Goal: Information Seeking & Learning: Learn about a topic

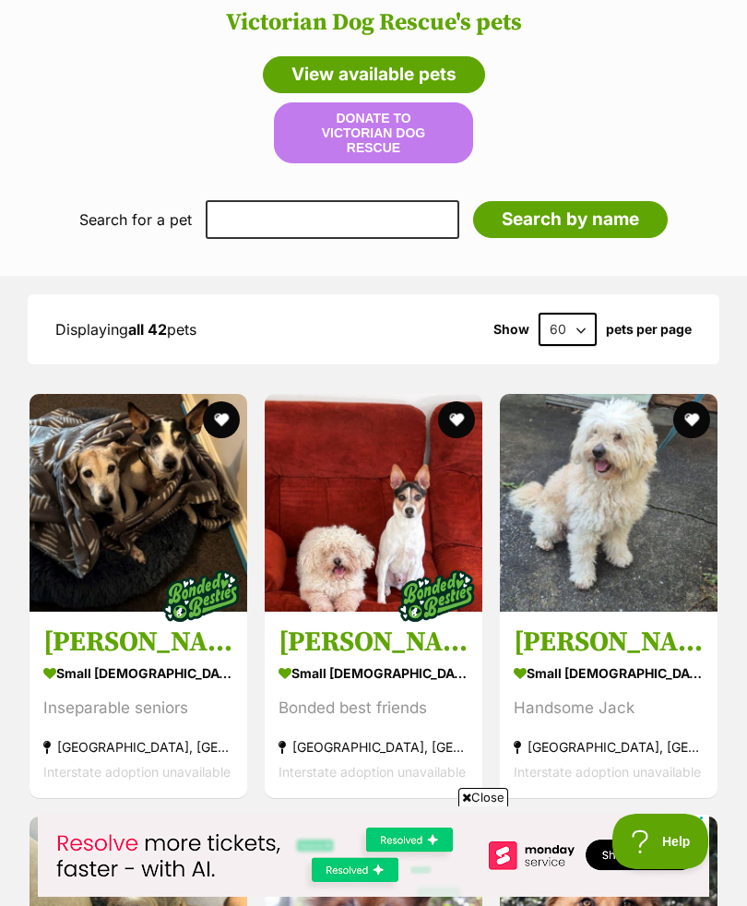
click at [187, 563] on img at bounding box center [201, 597] width 92 height 92
click at [184, 551] on img at bounding box center [201, 597] width 92 height 92
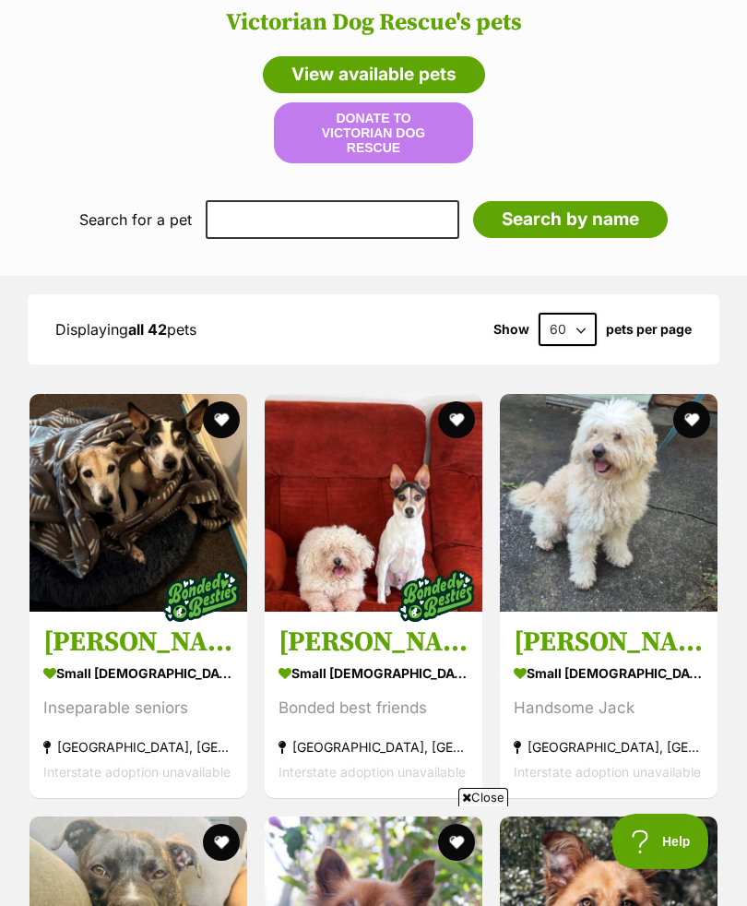
click at [431, 536] on img at bounding box center [374, 503] width 218 height 218
click at [441, 672] on div "small male Dog" at bounding box center [374, 673] width 190 height 27
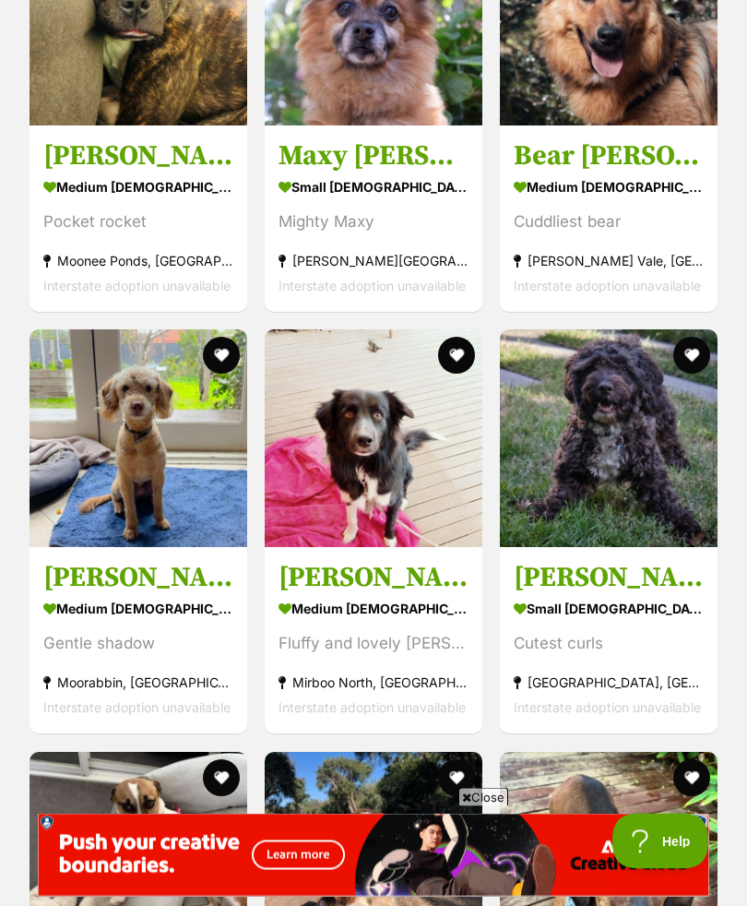
scroll to position [2629, 0]
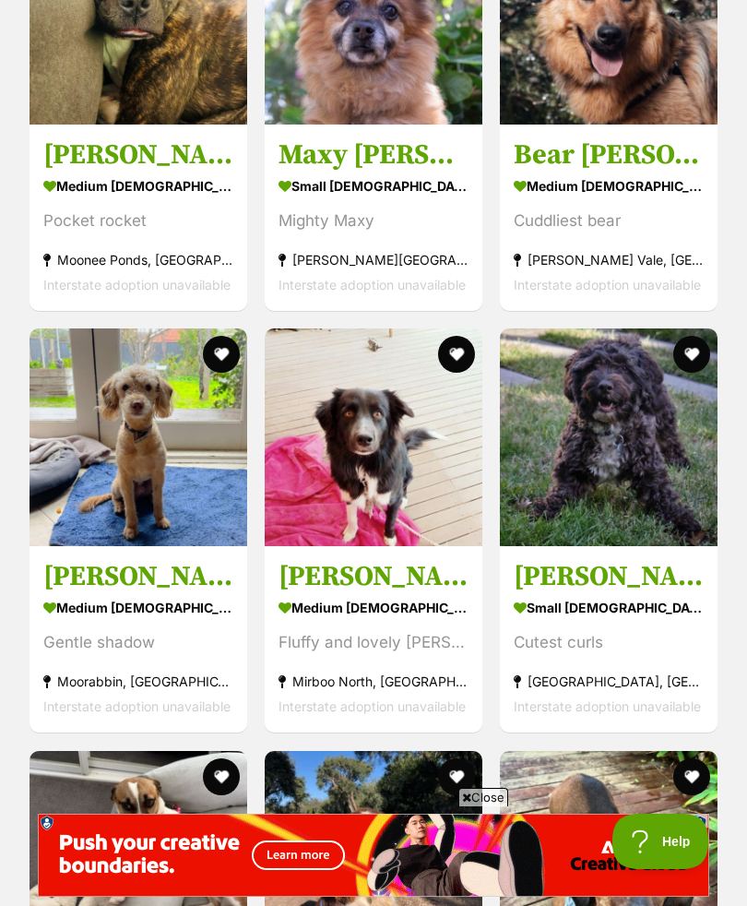
click at [703, 599] on div "small male Dog" at bounding box center [609, 608] width 190 height 27
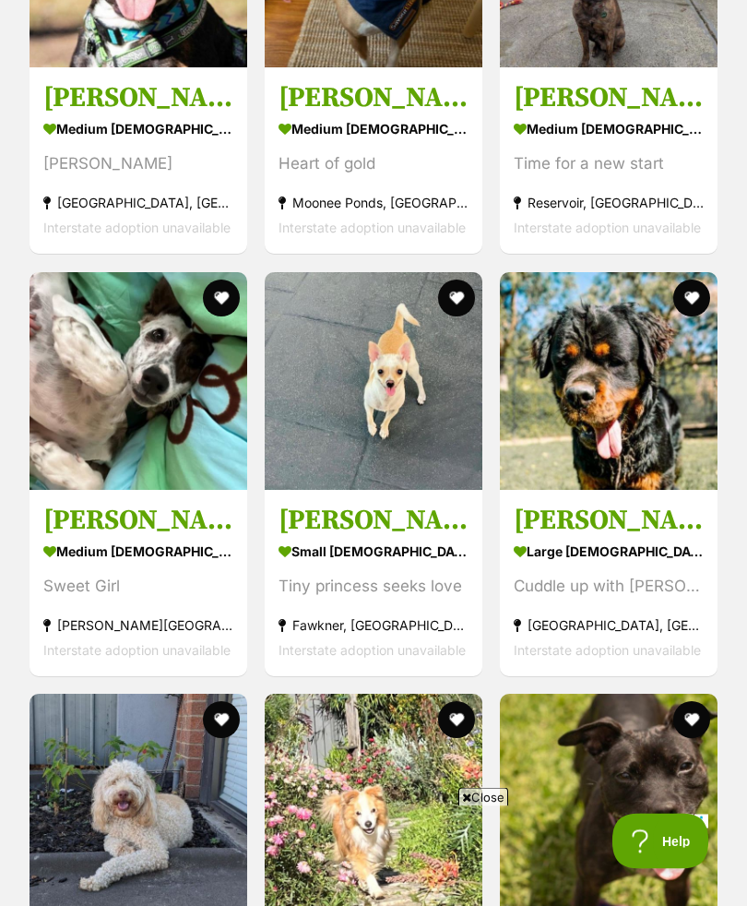
scroll to position [4373, 0]
click at [388, 564] on section "small female Dog Tiny princess seeks love Fawkner, VIC Interstate adoption unav…" at bounding box center [374, 600] width 190 height 125
click at [392, 538] on section "small female Dog Tiny princess seeks love Fawkner, VIC Interstate adoption unav…" at bounding box center [374, 600] width 190 height 125
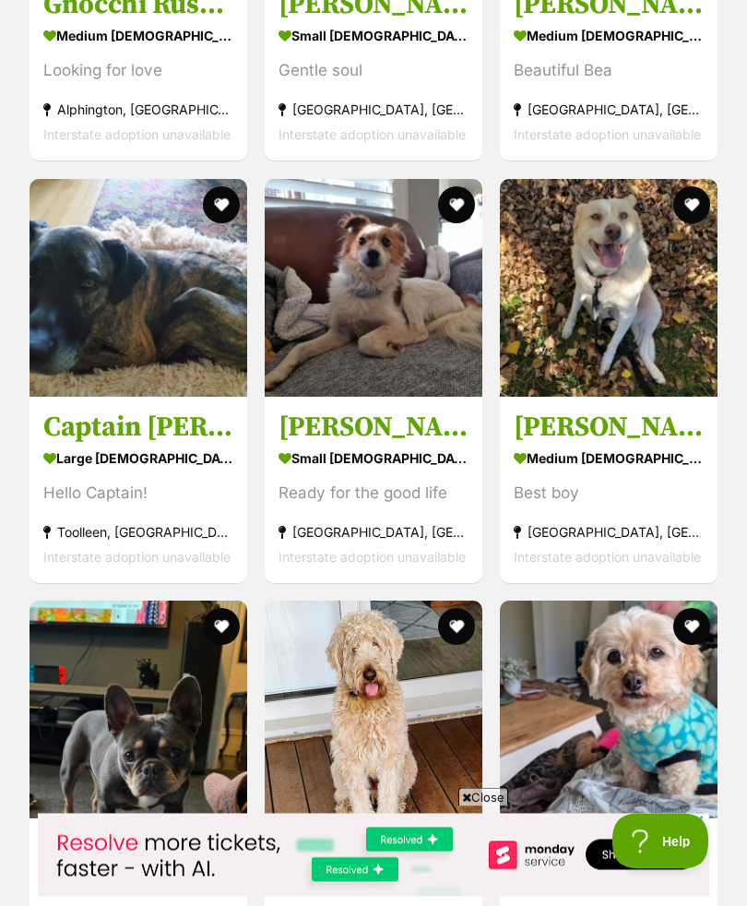
scroll to position [5311, 0]
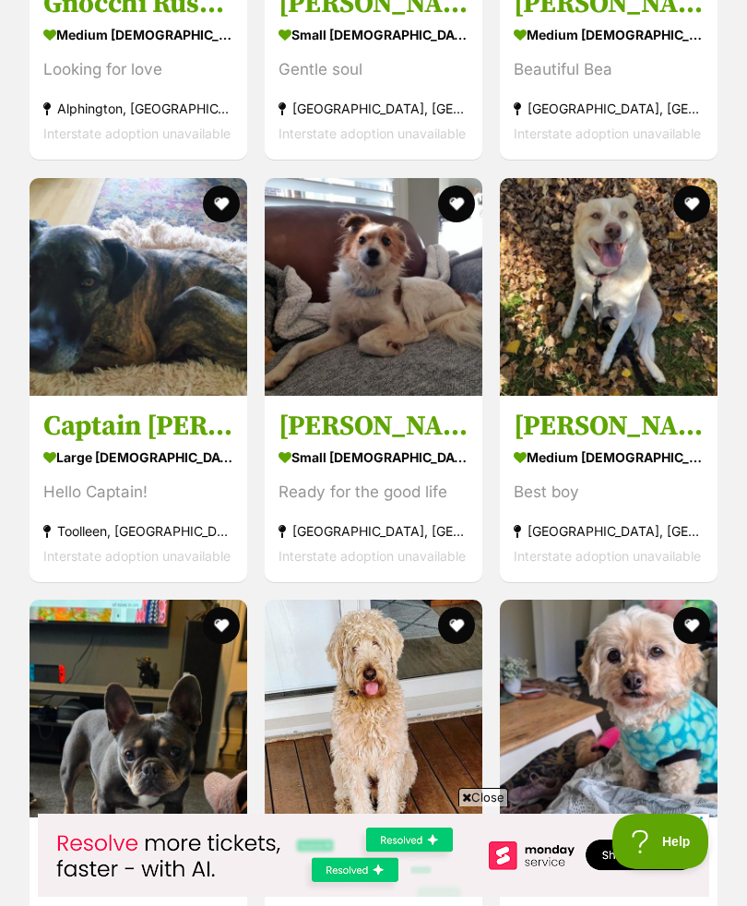
click at [438, 518] on div "[GEOGRAPHIC_DATA], [GEOGRAPHIC_DATA]" at bounding box center [374, 530] width 190 height 25
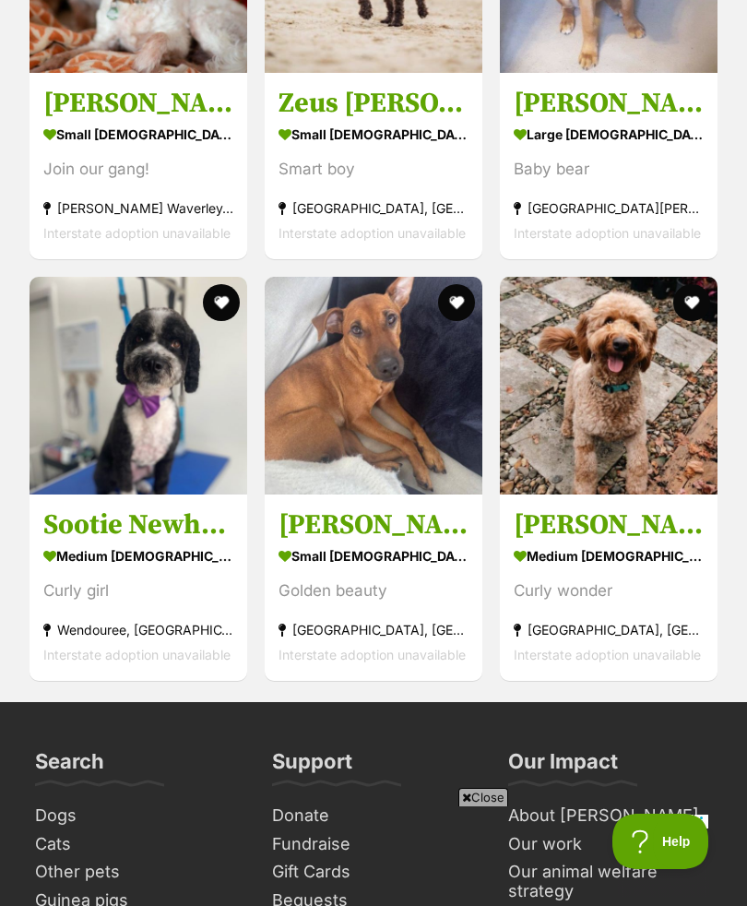
scroll to position [7298, 0]
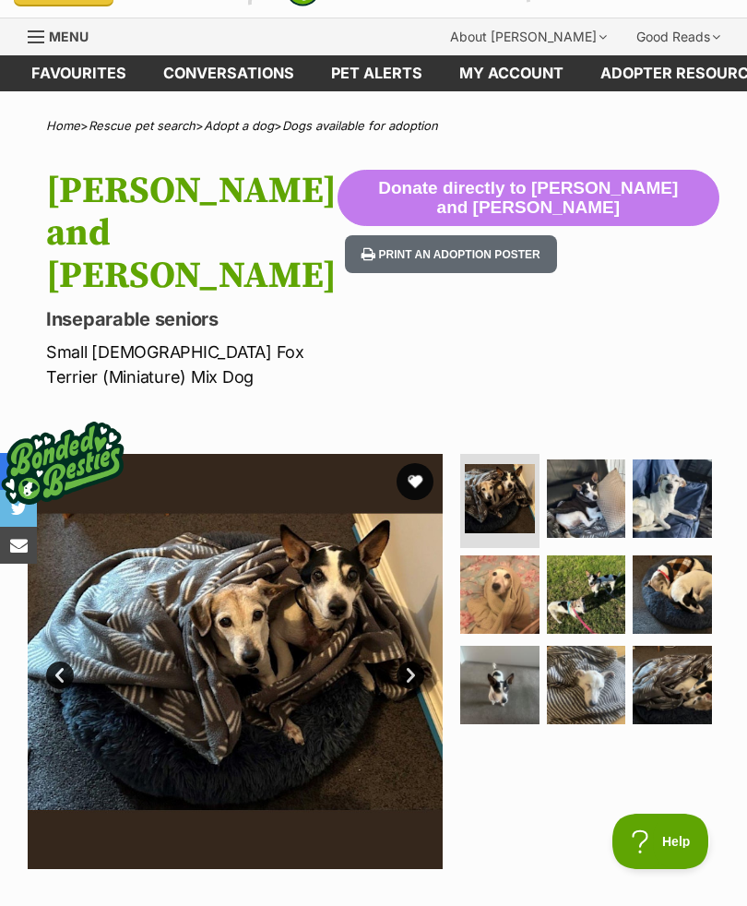
click at [539, 646] on img at bounding box center [499, 685] width 79 height 79
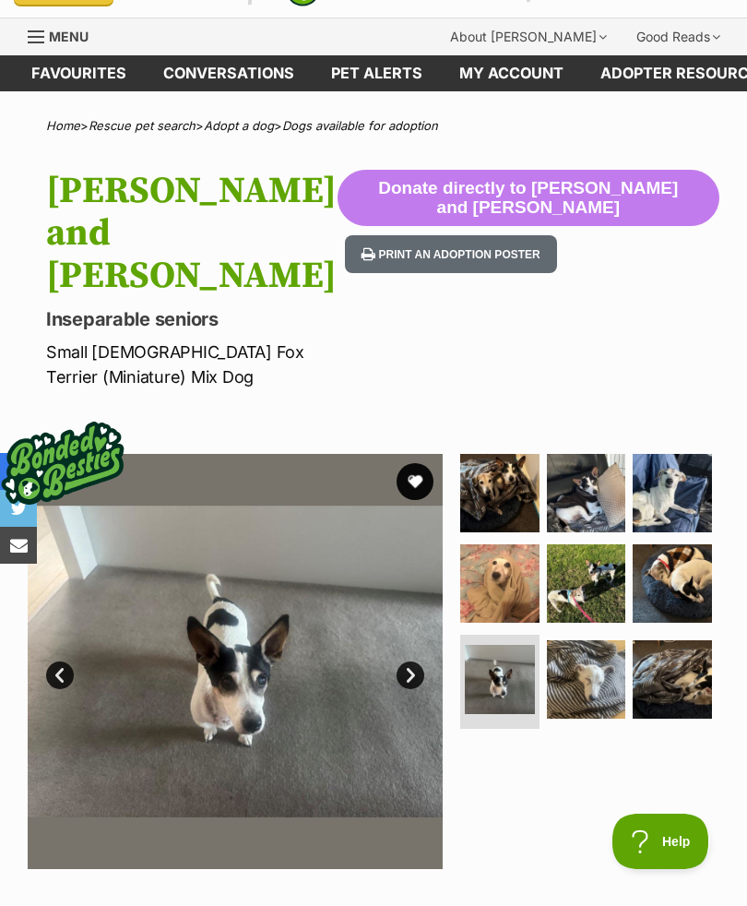
click at [527, 552] on img at bounding box center [499, 583] width 79 height 79
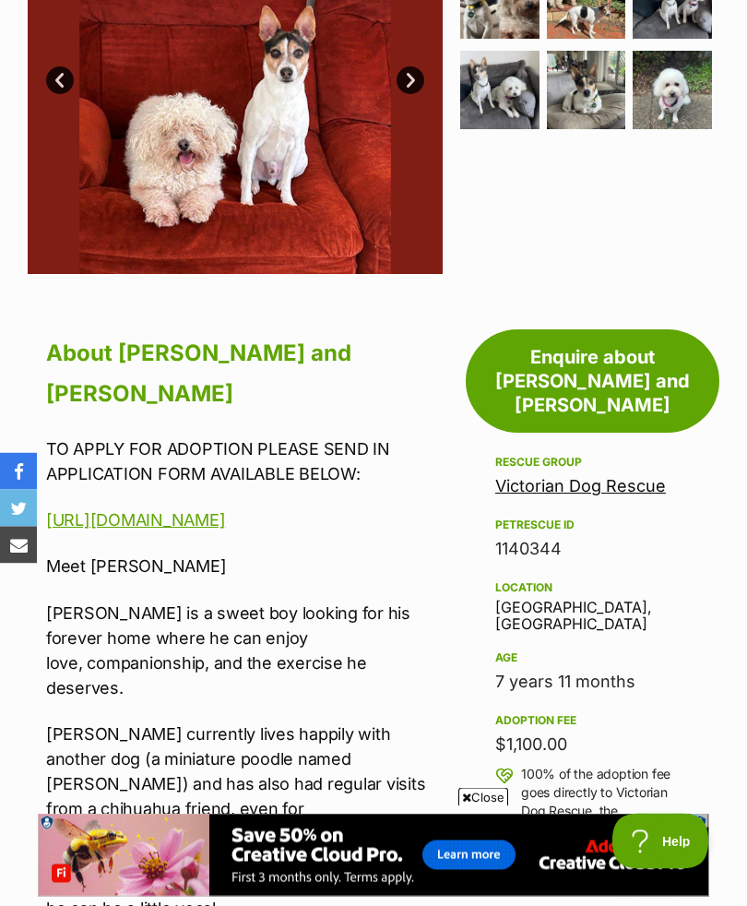
scroll to position [574, 0]
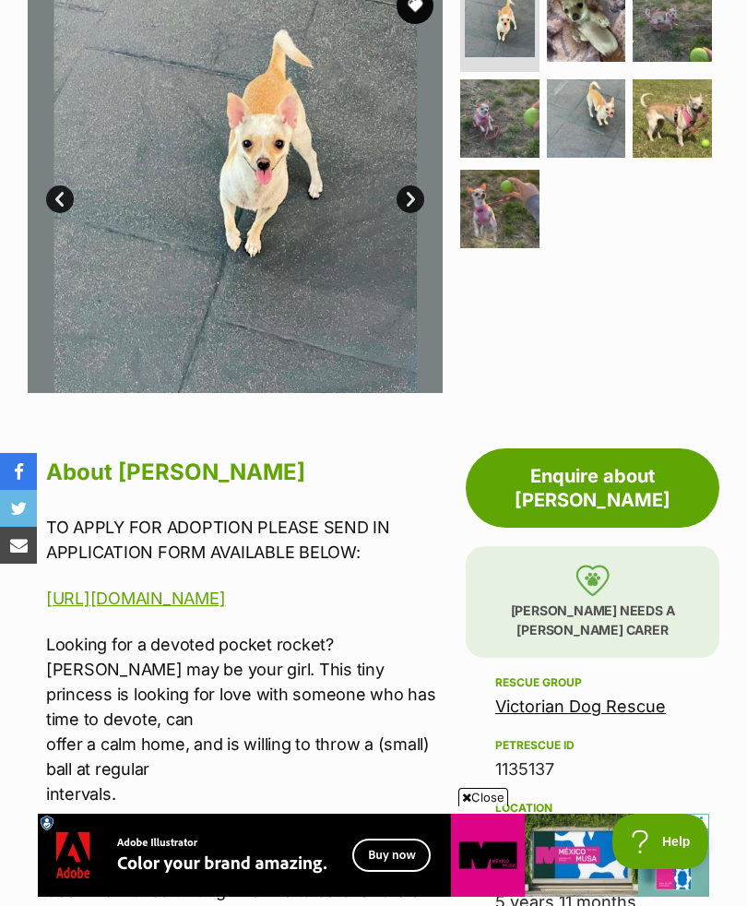
scroll to position [430, 0]
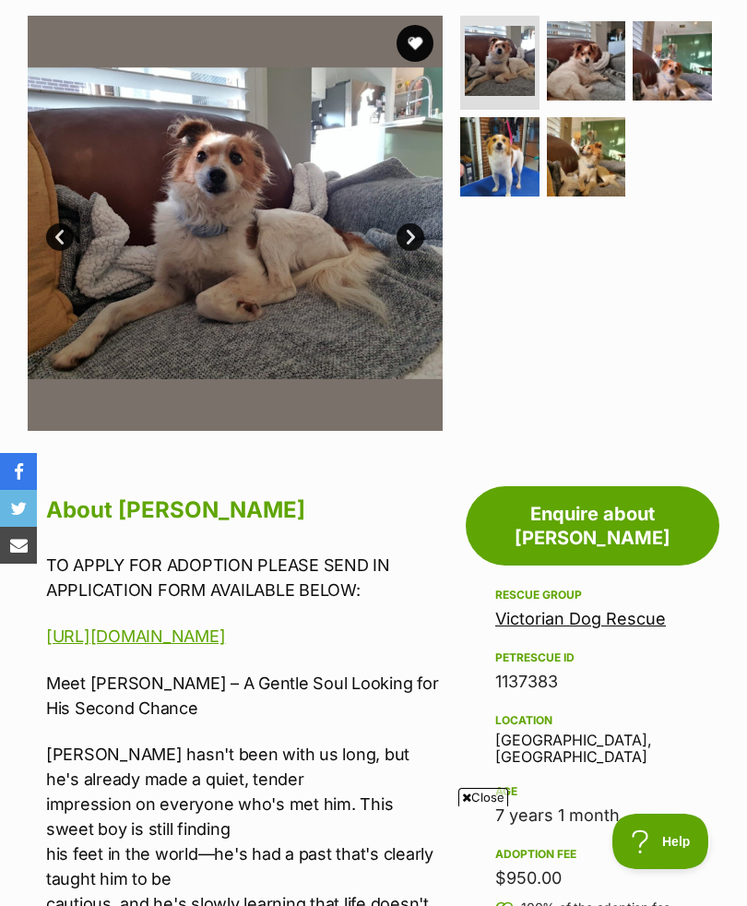
scroll to position [370, 0]
